Goal: Obtain resource: Download file/media

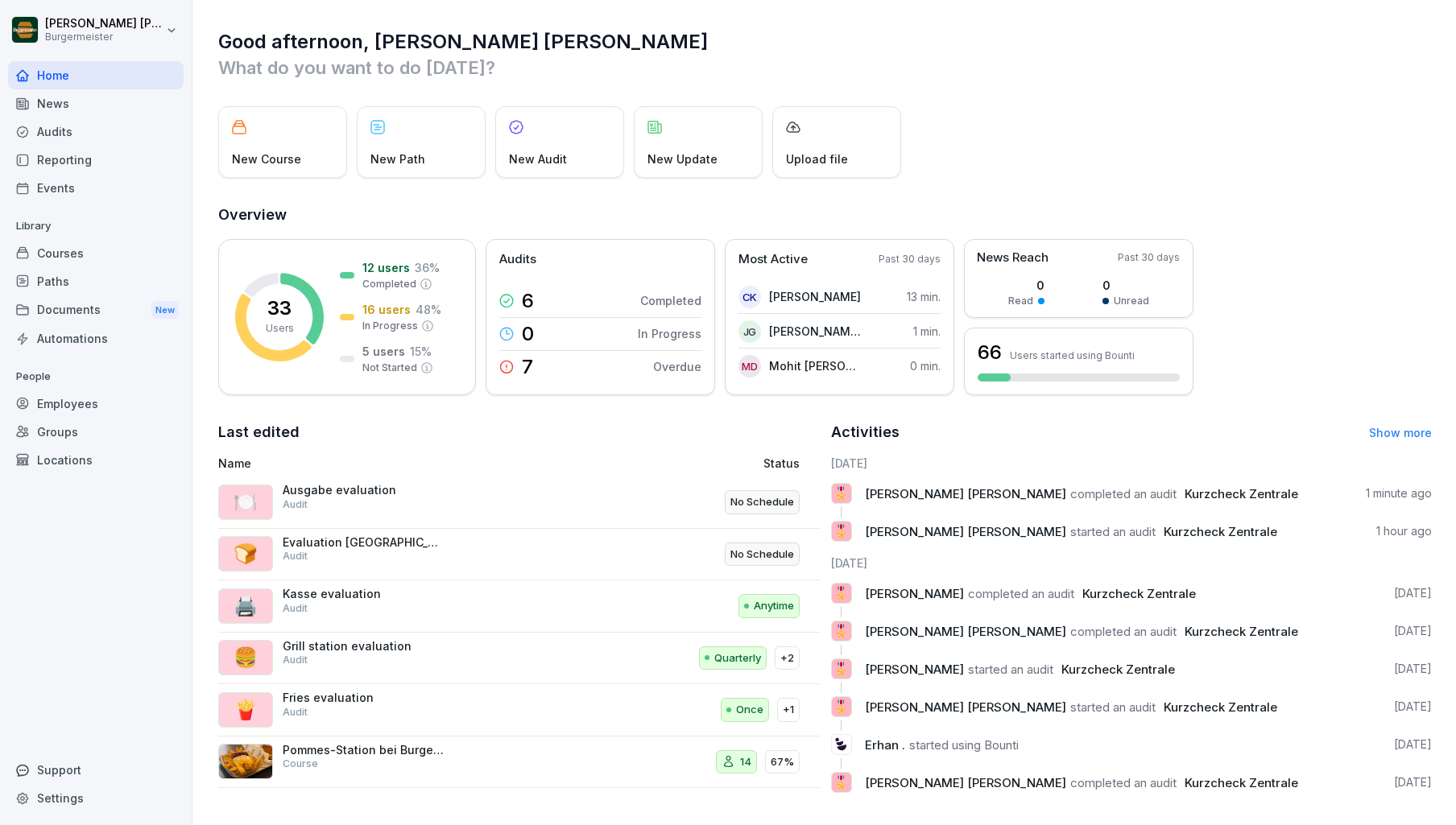
click at [78, 124] on div "Audits" at bounding box center [95, 132] width 176 height 28
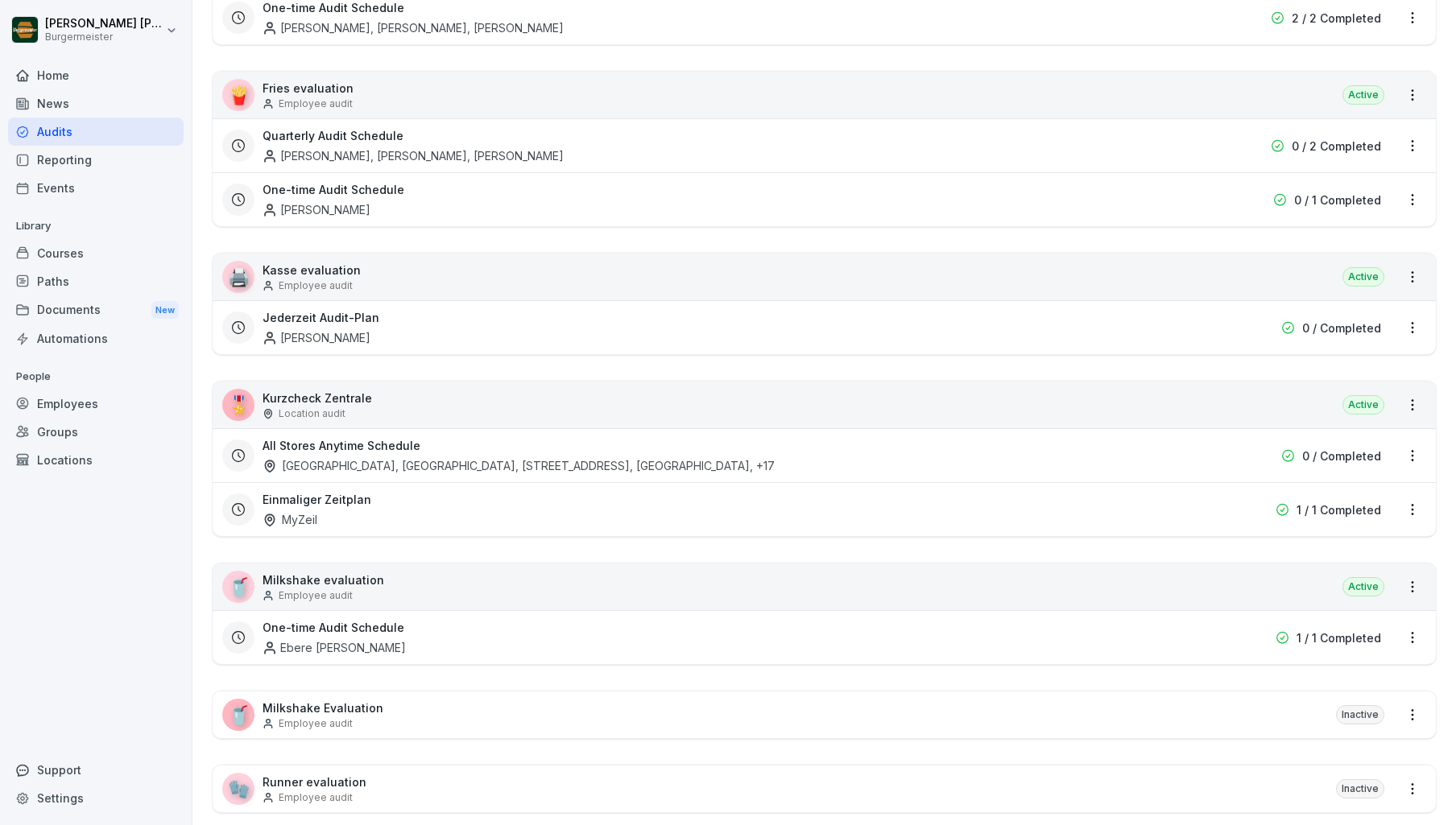
scroll to position [340, 0]
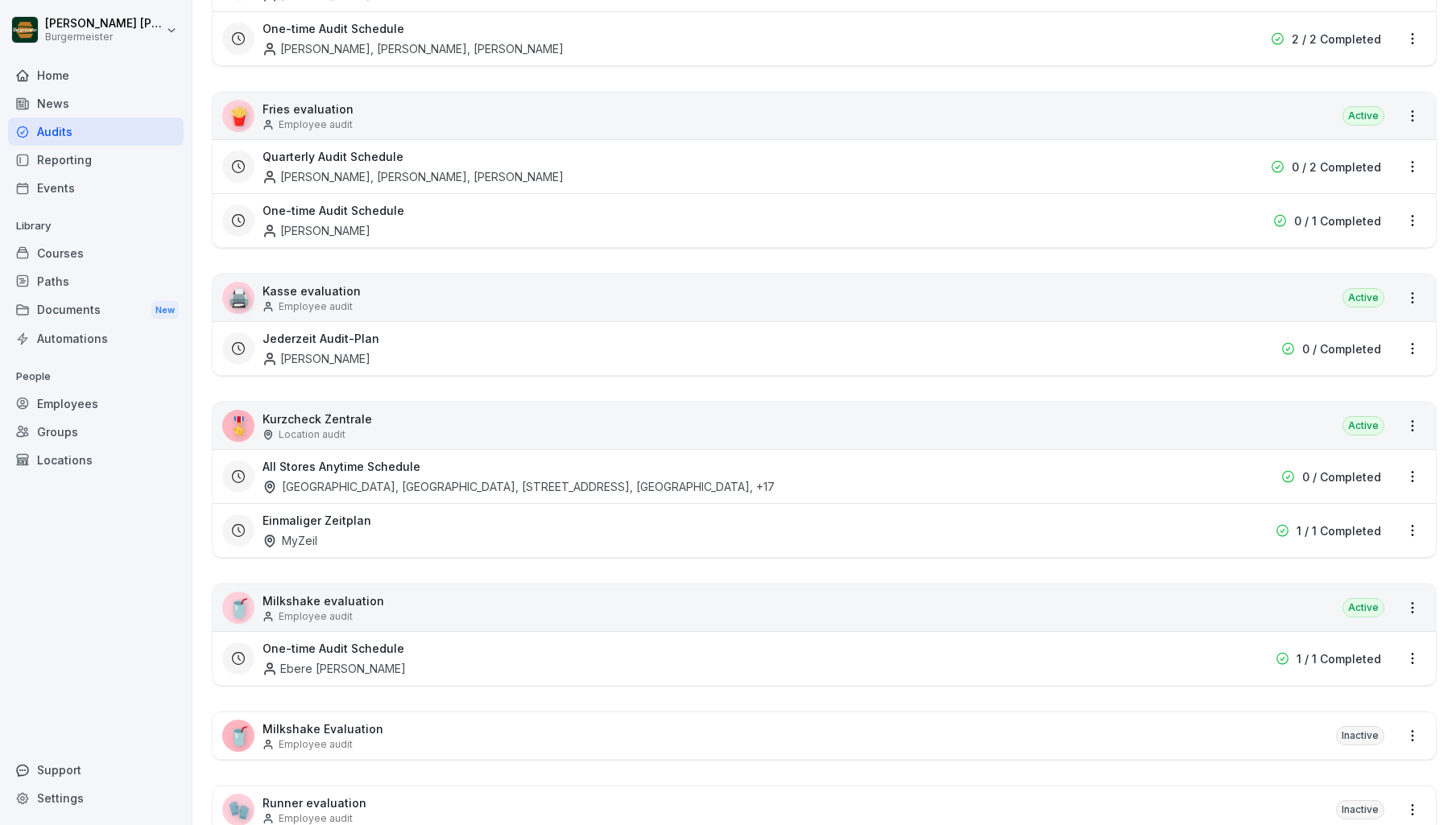
click at [370, 418] on div "🎖️ Kurzcheck Zentrale Location audit Active" at bounding box center [824, 425] width 1224 height 46
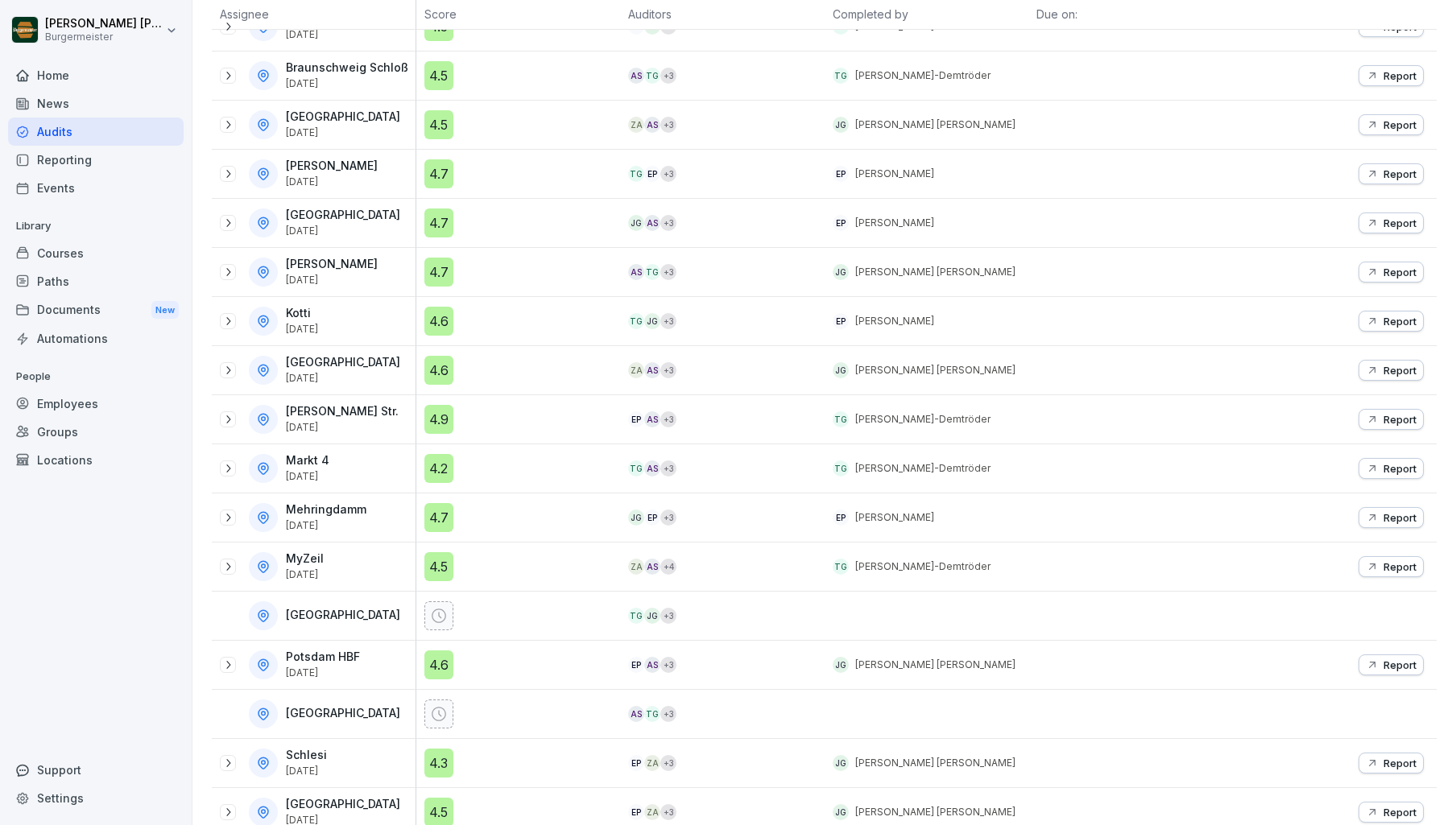
scroll to position [397, 0]
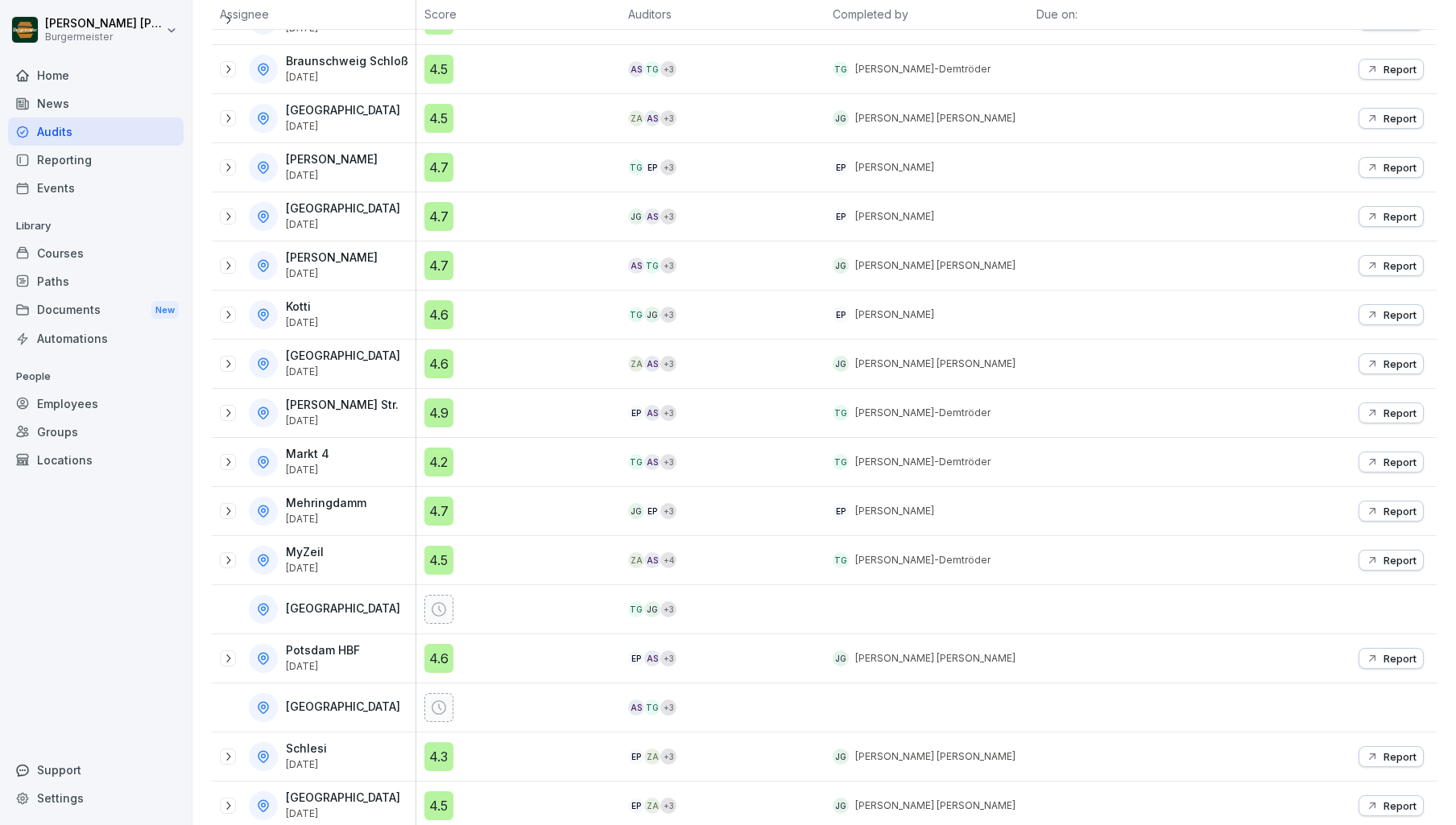
click at [228, 263] on icon at bounding box center [228, 265] width 13 height 13
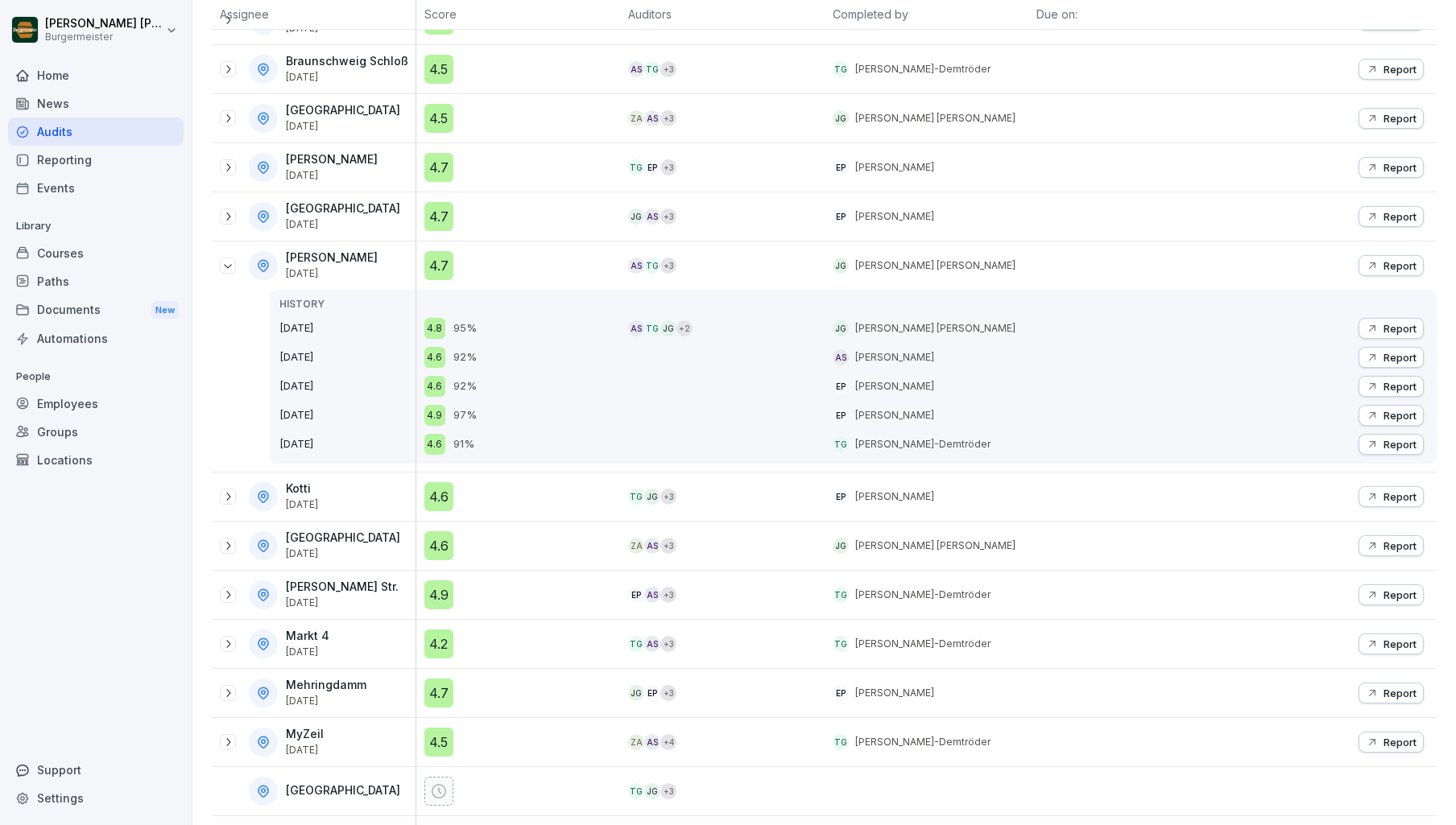
click at [1397, 259] on p "Report" at bounding box center [1400, 265] width 33 height 13
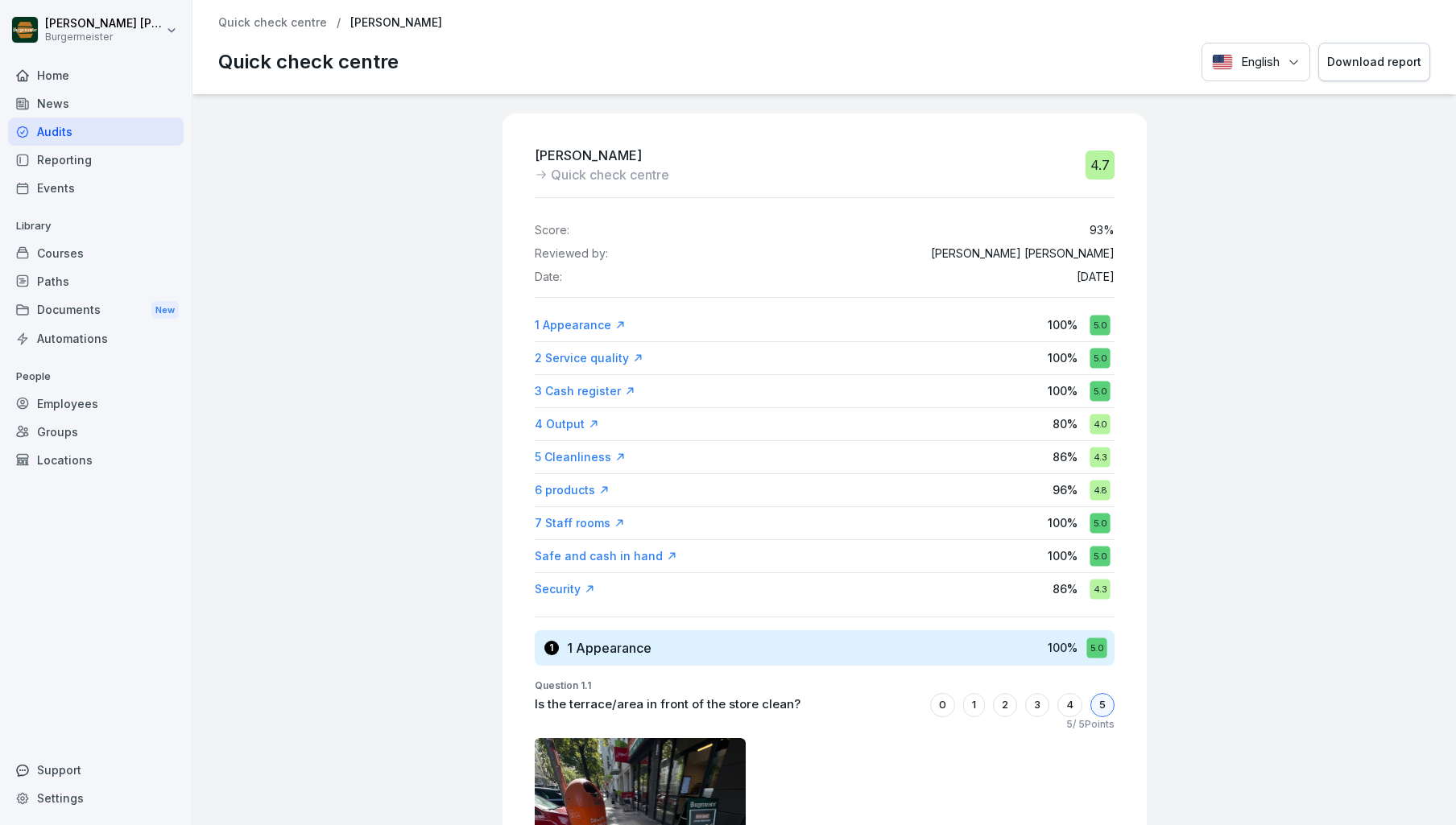
click at [1372, 58] on div "Download report" at bounding box center [1375, 62] width 94 height 17
